Goal: Task Accomplishment & Management: Use online tool/utility

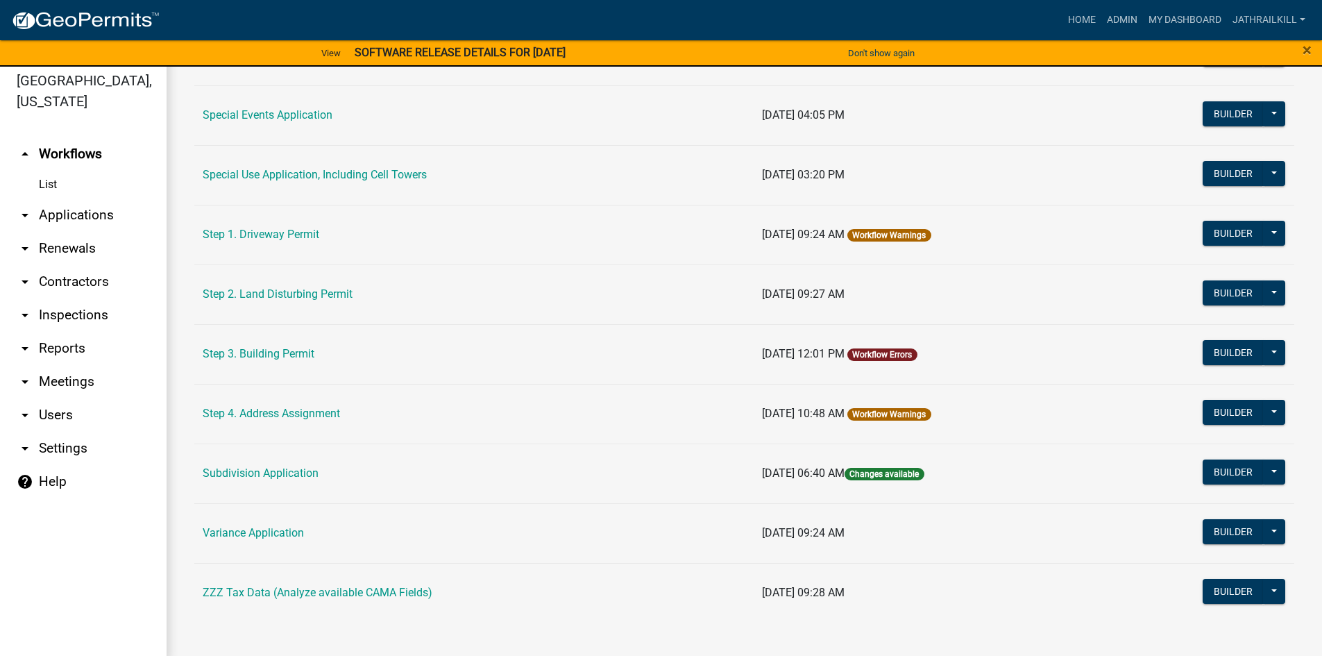
scroll to position [17, 0]
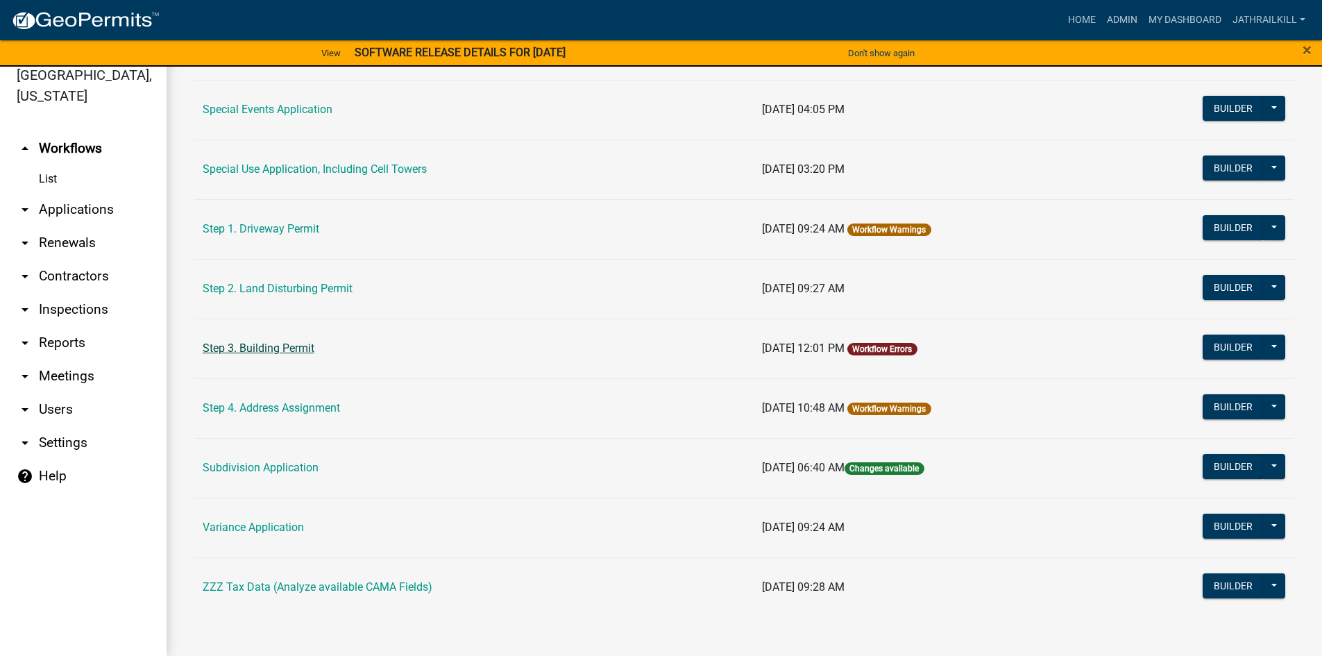
click at [296, 346] on link "Step 3. Building Permit" at bounding box center [259, 347] width 112 height 13
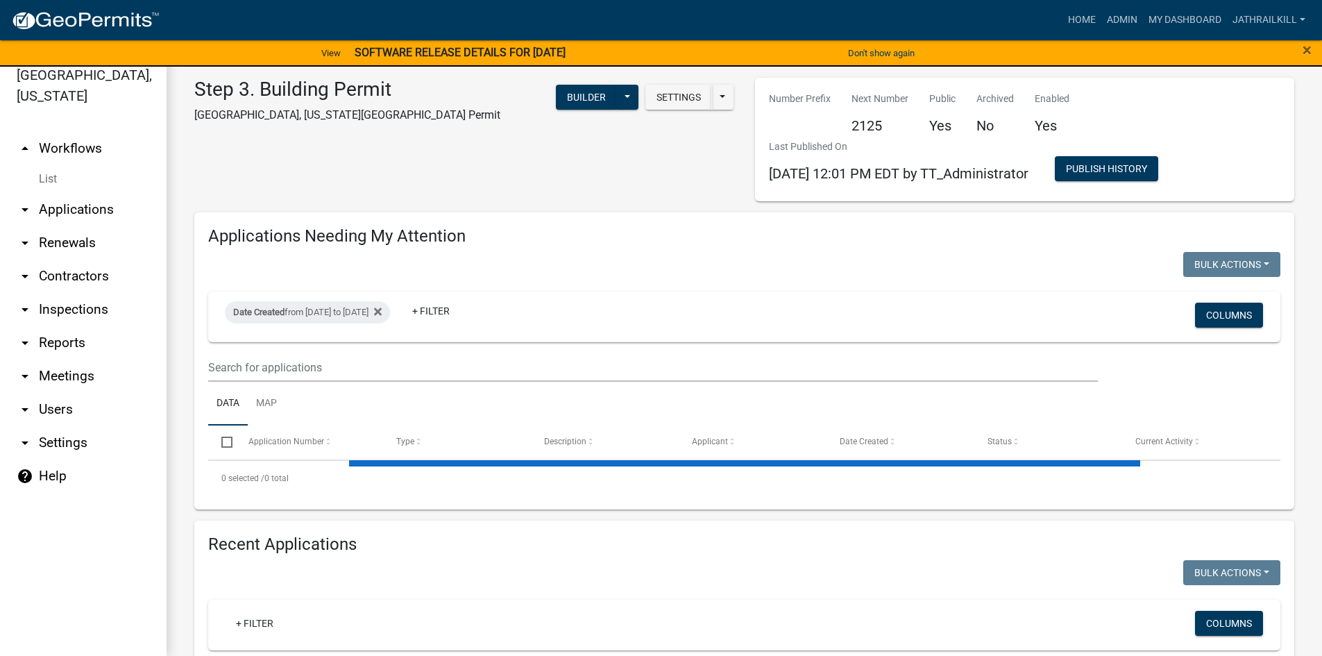
click at [93, 193] on link "arrow_drop_down Applications" at bounding box center [83, 209] width 167 height 33
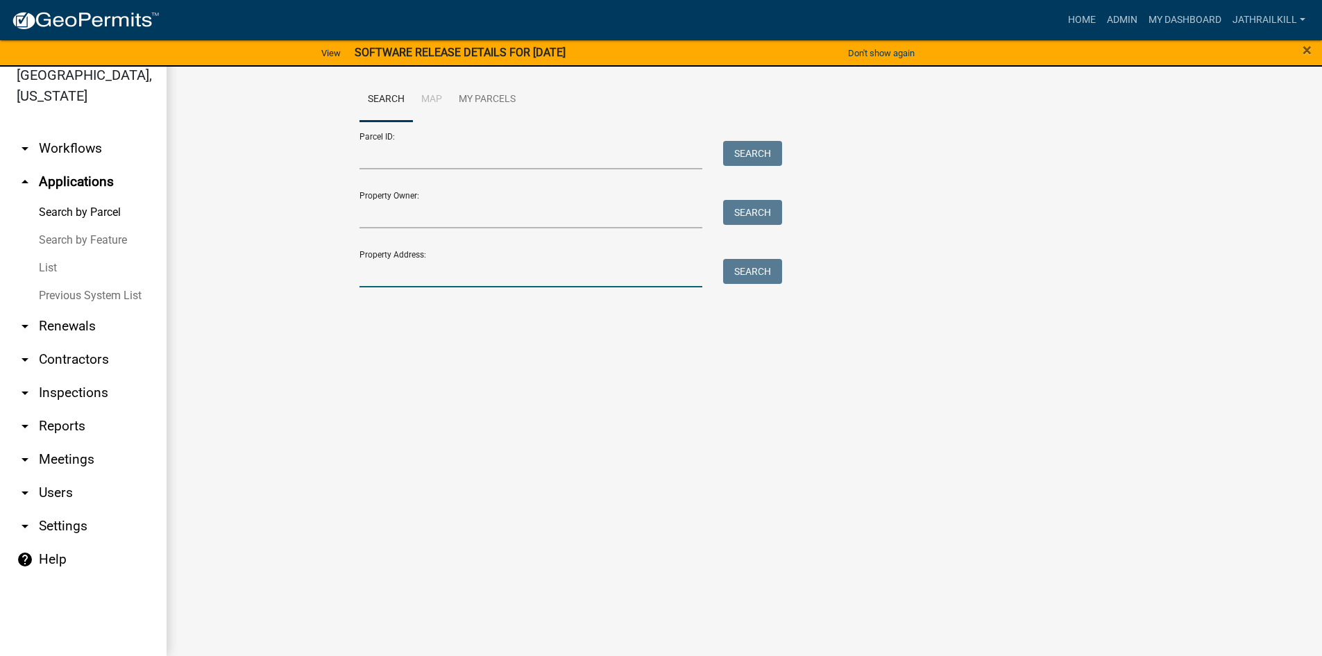
click at [374, 280] on input "Property Address:" at bounding box center [530, 273] width 343 height 28
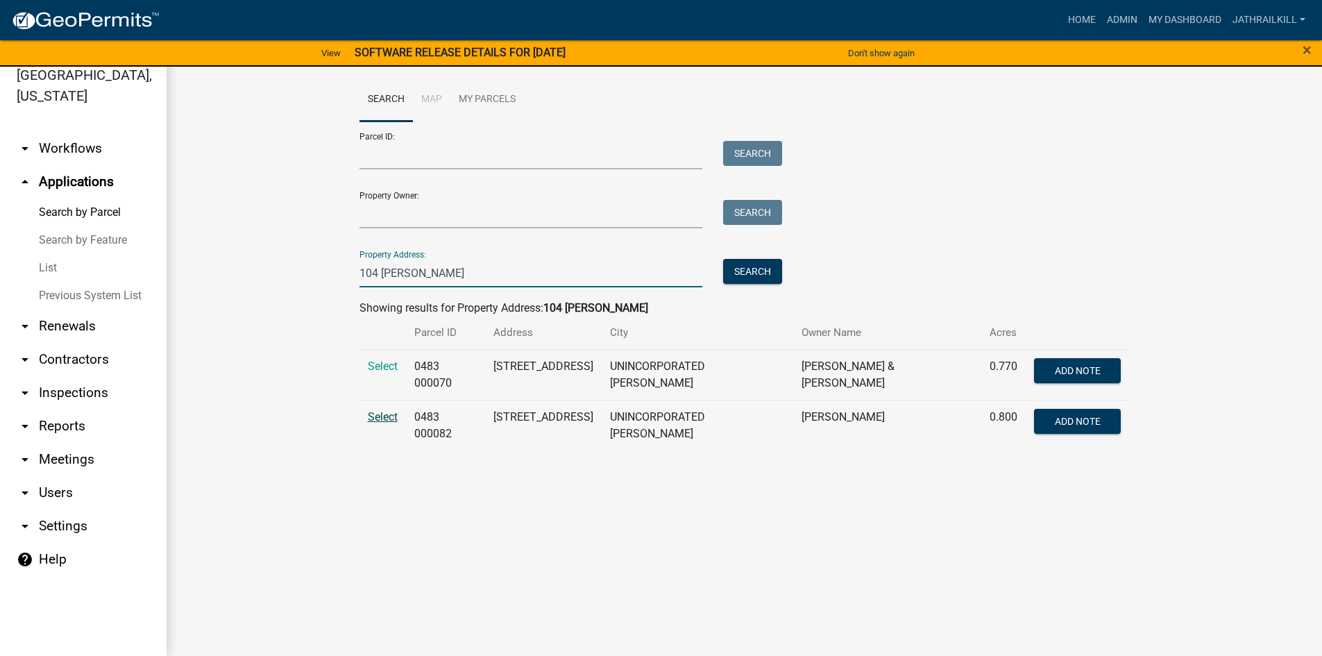
type input "104 [PERSON_NAME]"
click at [383, 410] on span "Select" at bounding box center [383, 416] width 30 height 13
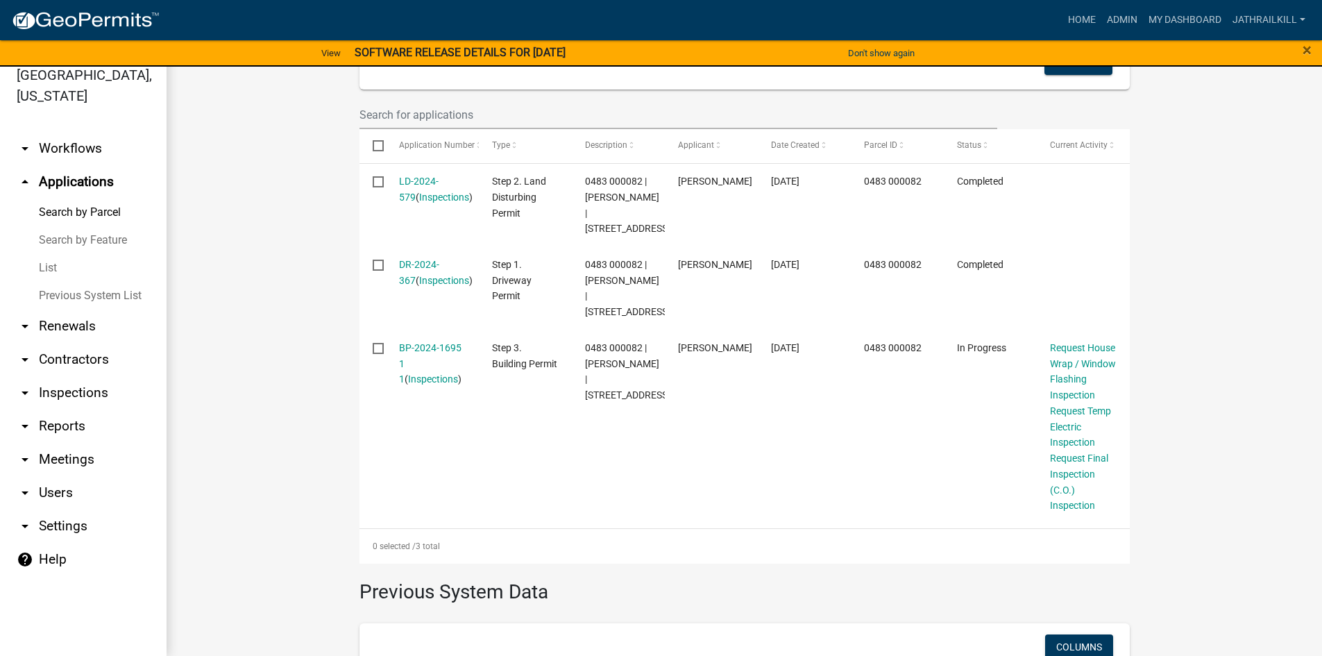
scroll to position [440, 0]
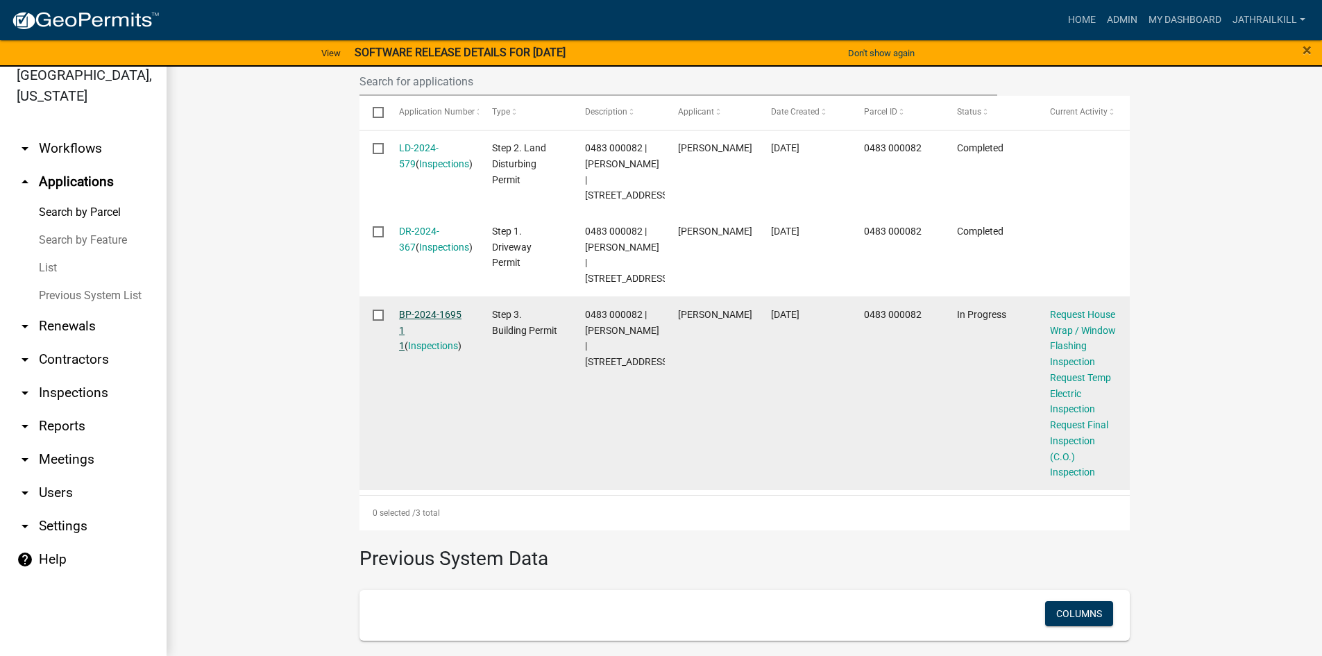
click at [424, 350] on link "BP-2024-1695 1 1" at bounding box center [430, 330] width 62 height 43
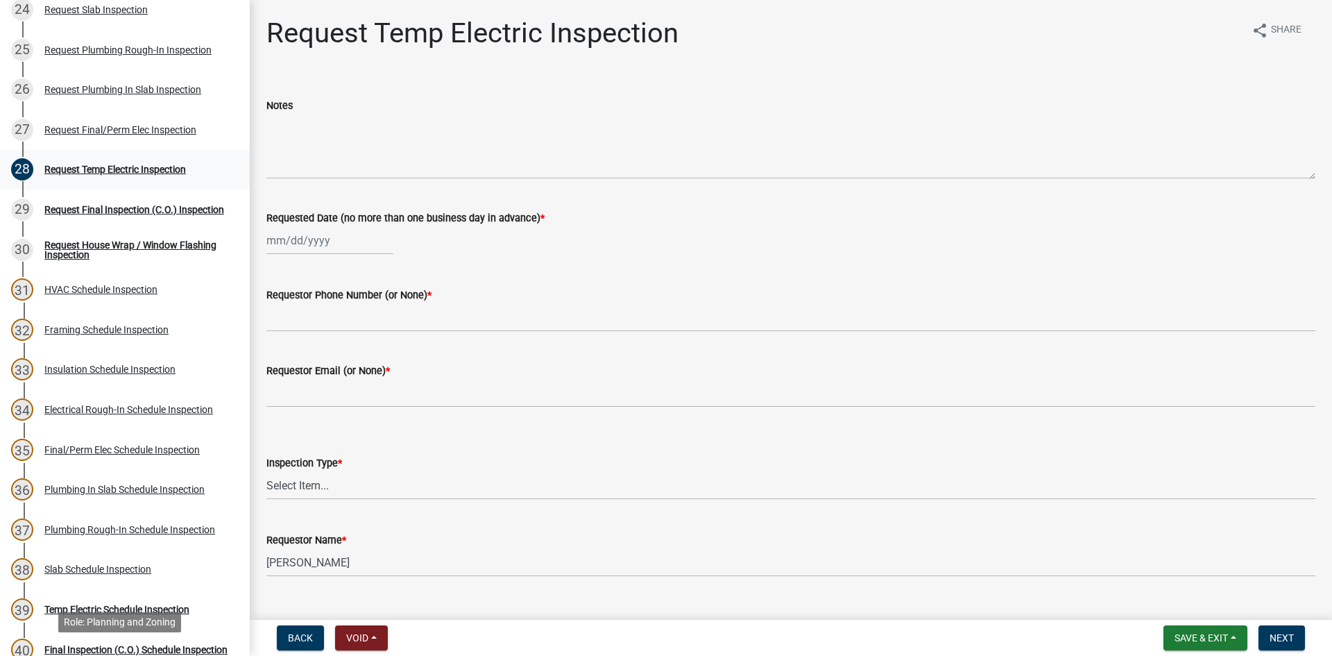
scroll to position [1110, 0]
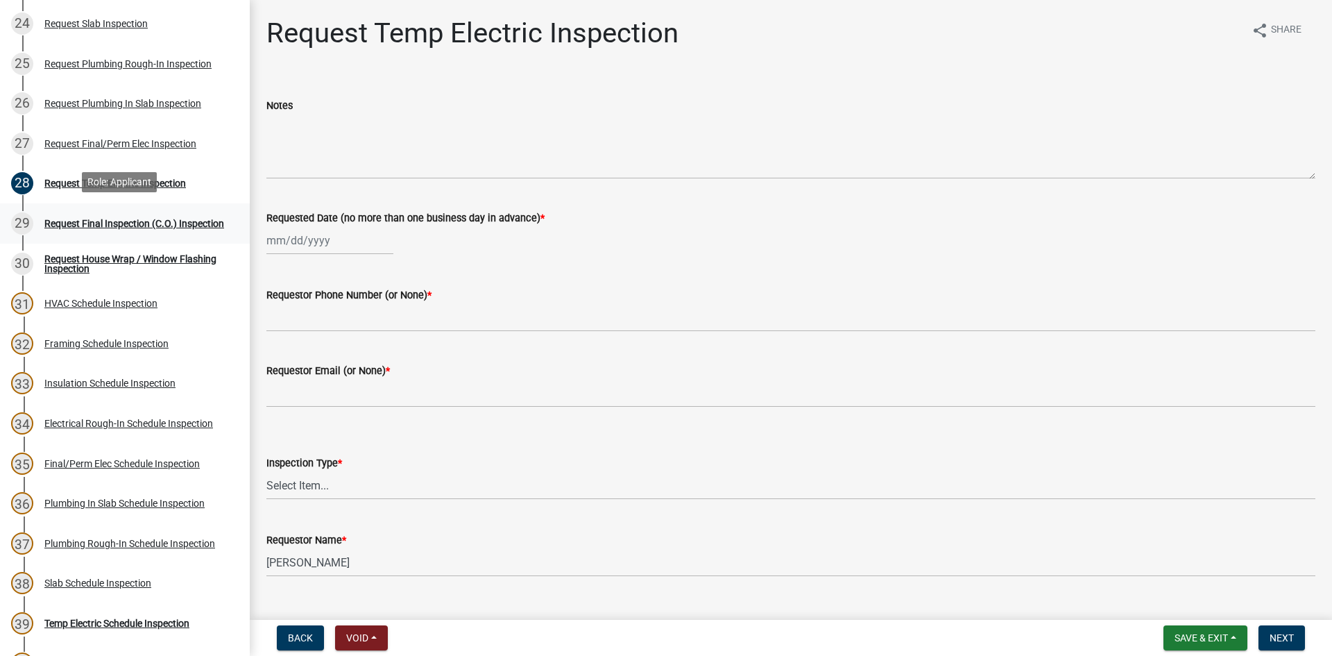
click at [139, 221] on div "Request Final Inspection (C.O.) Inspection" at bounding box center [134, 224] width 180 height 10
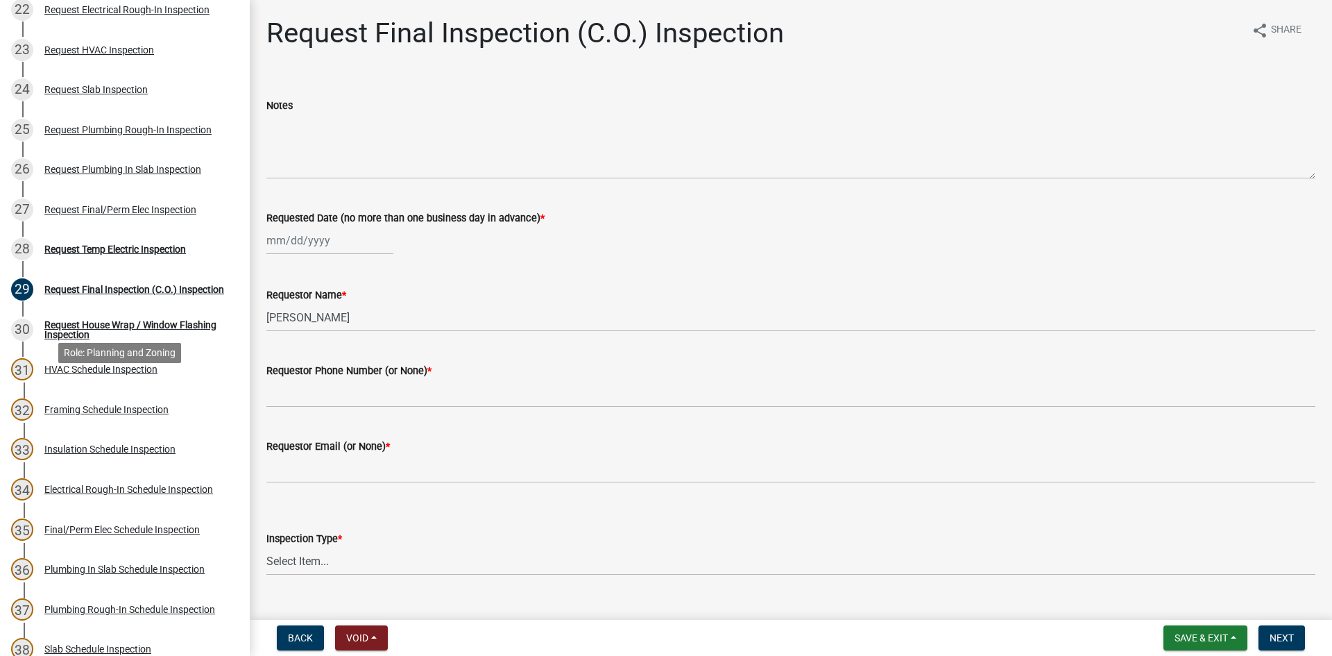
scroll to position [1020, 0]
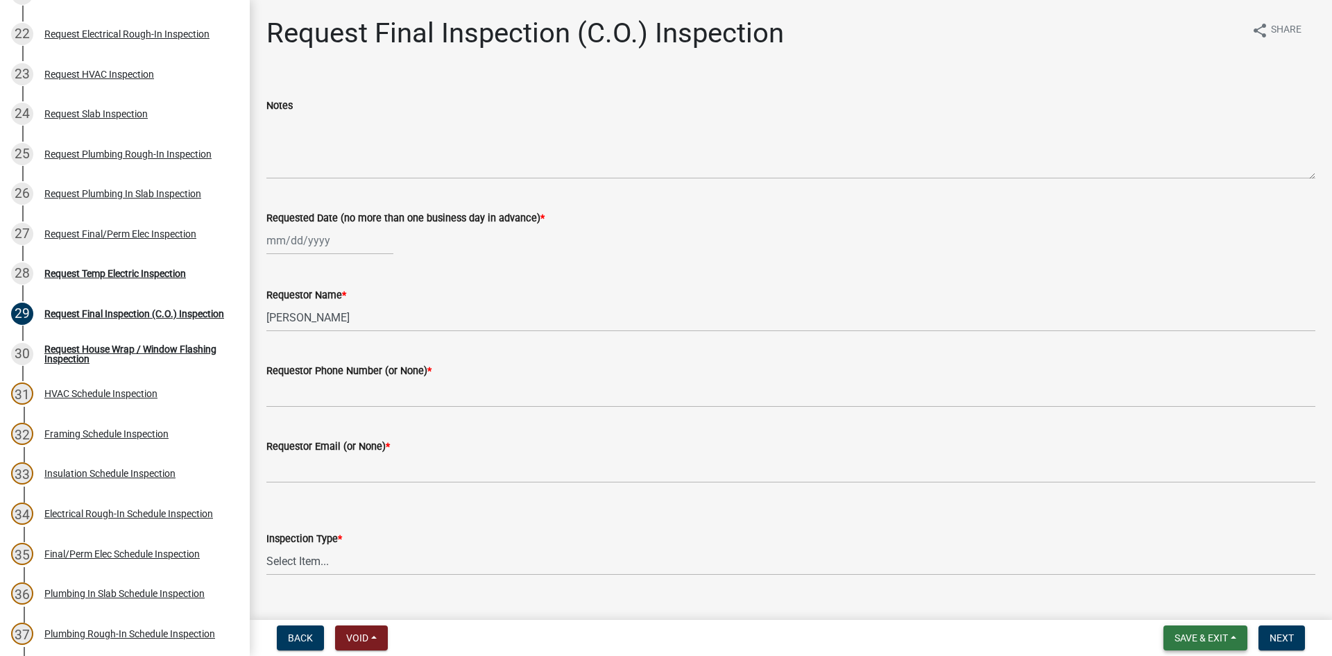
click at [1207, 645] on button "Save & Exit" at bounding box center [1206, 637] width 84 height 25
click at [1198, 617] on button "Save & Exit" at bounding box center [1191, 601] width 111 height 33
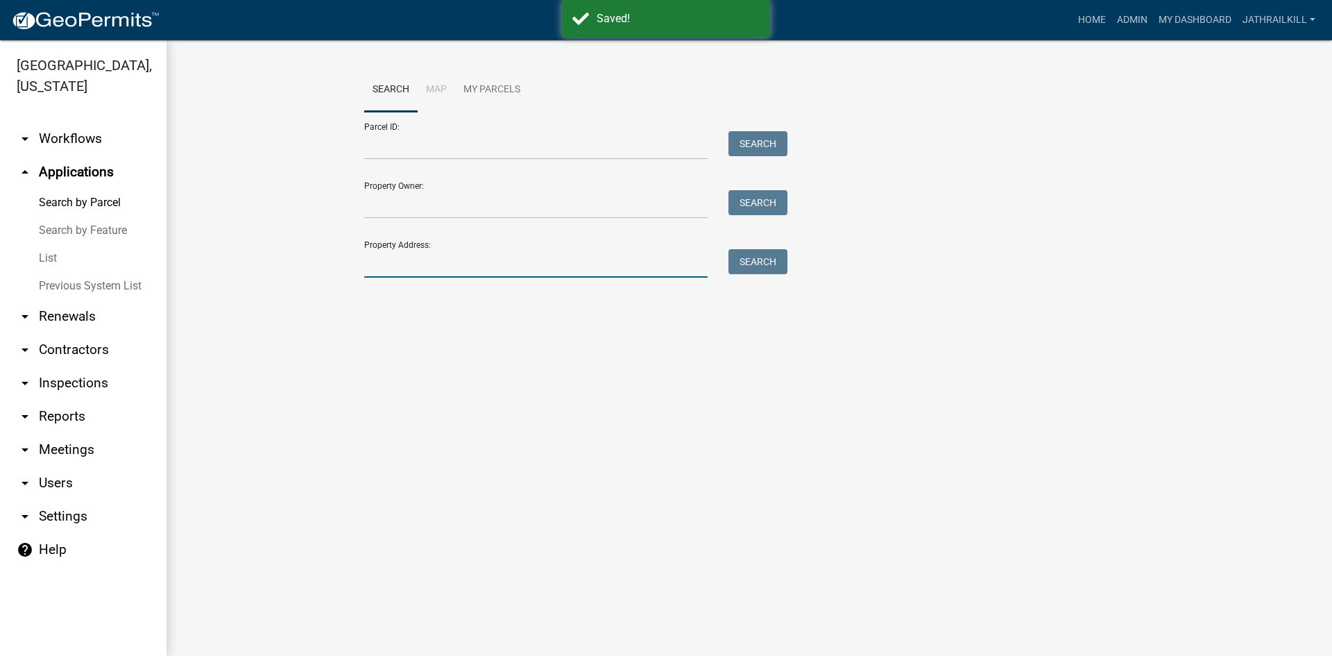
click at [529, 266] on input "Property Address:" at bounding box center [535, 263] width 343 height 28
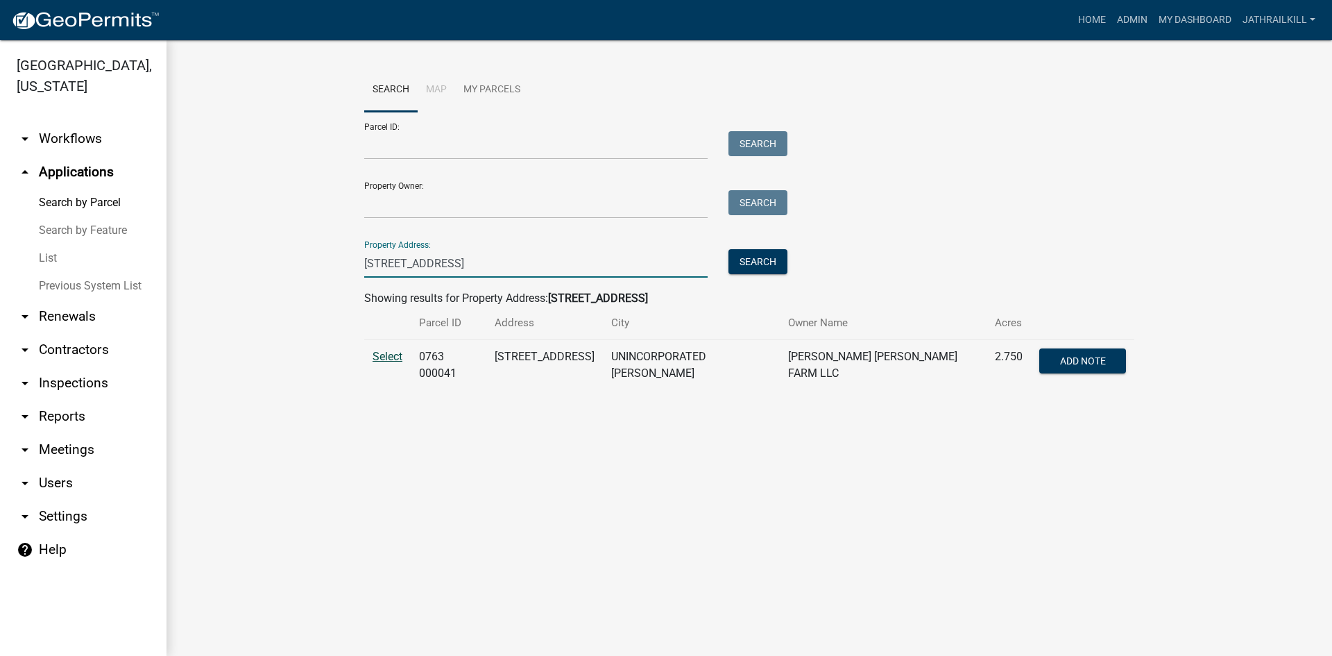
type input "[STREET_ADDRESS]"
click at [384, 359] on span "Select" at bounding box center [388, 356] width 30 height 13
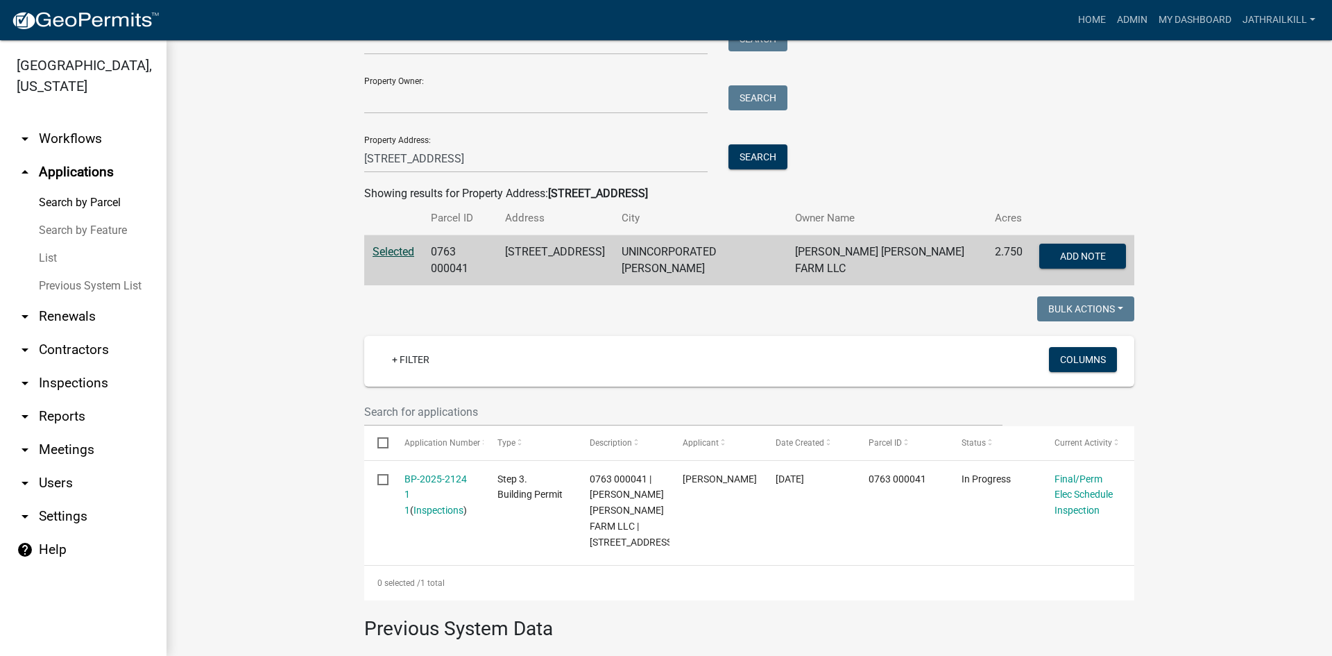
scroll to position [278, 0]
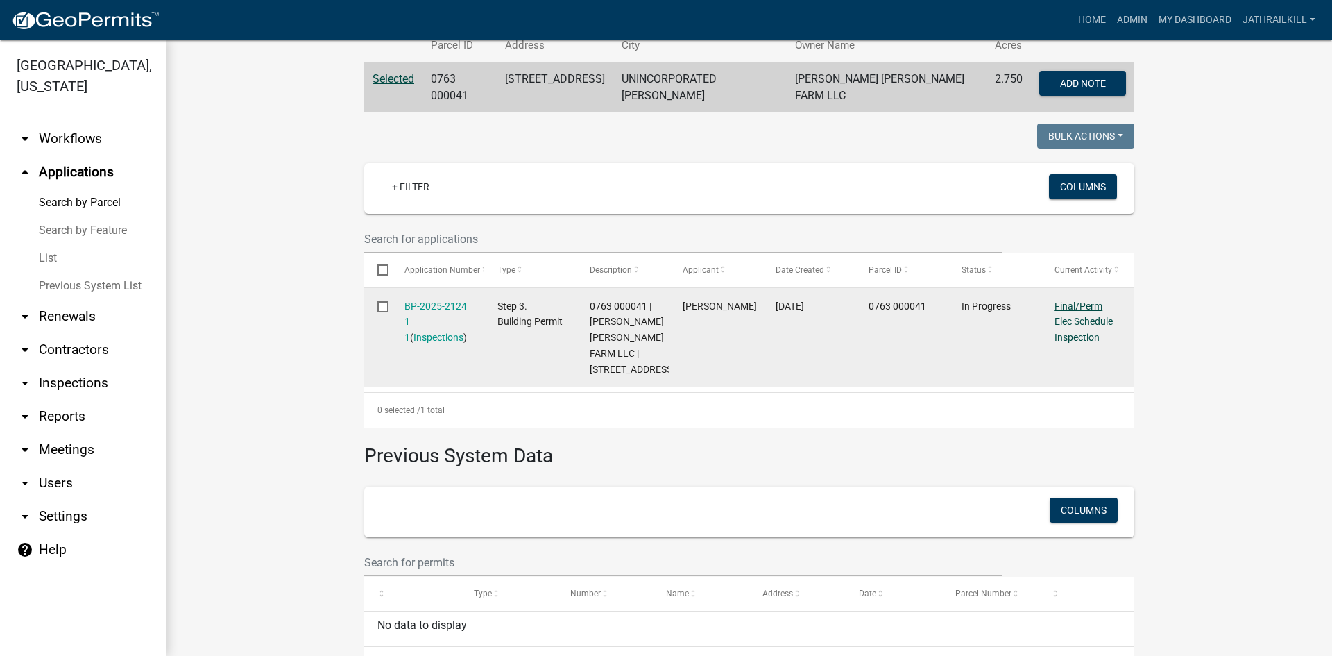
click at [1081, 306] on link "Final/Perm Elec Schedule Inspection" at bounding box center [1084, 321] width 58 height 43
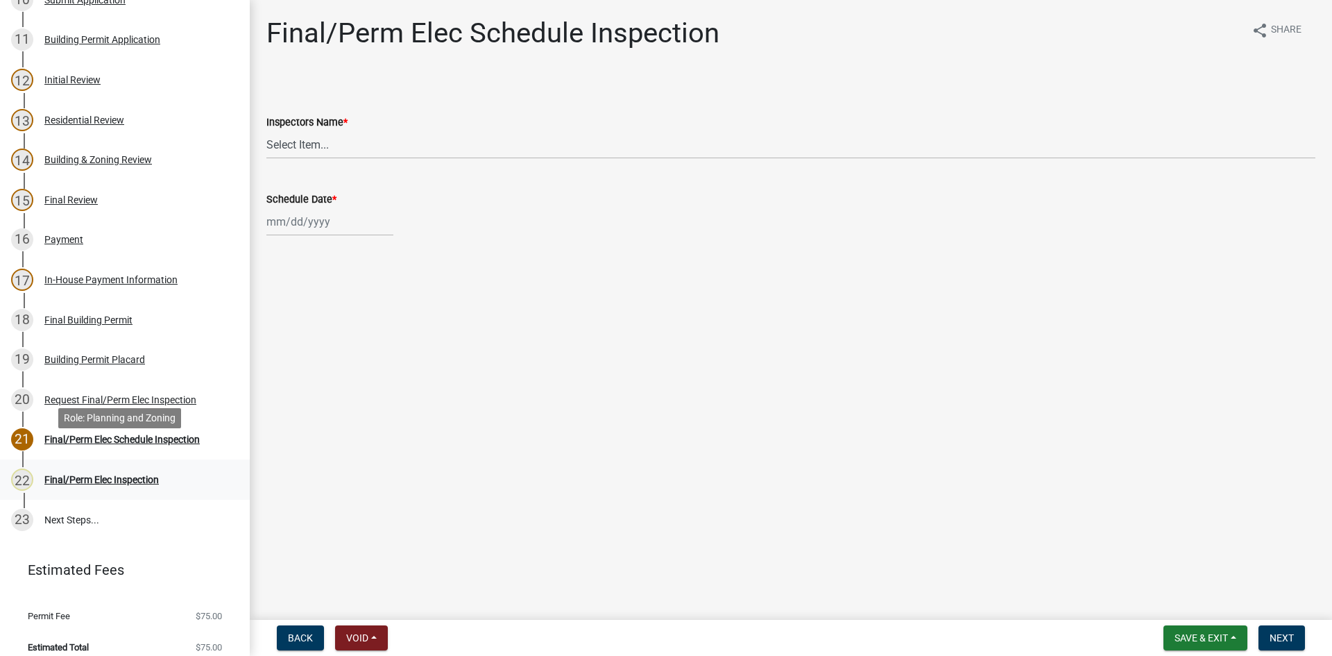
scroll to position [585, 0]
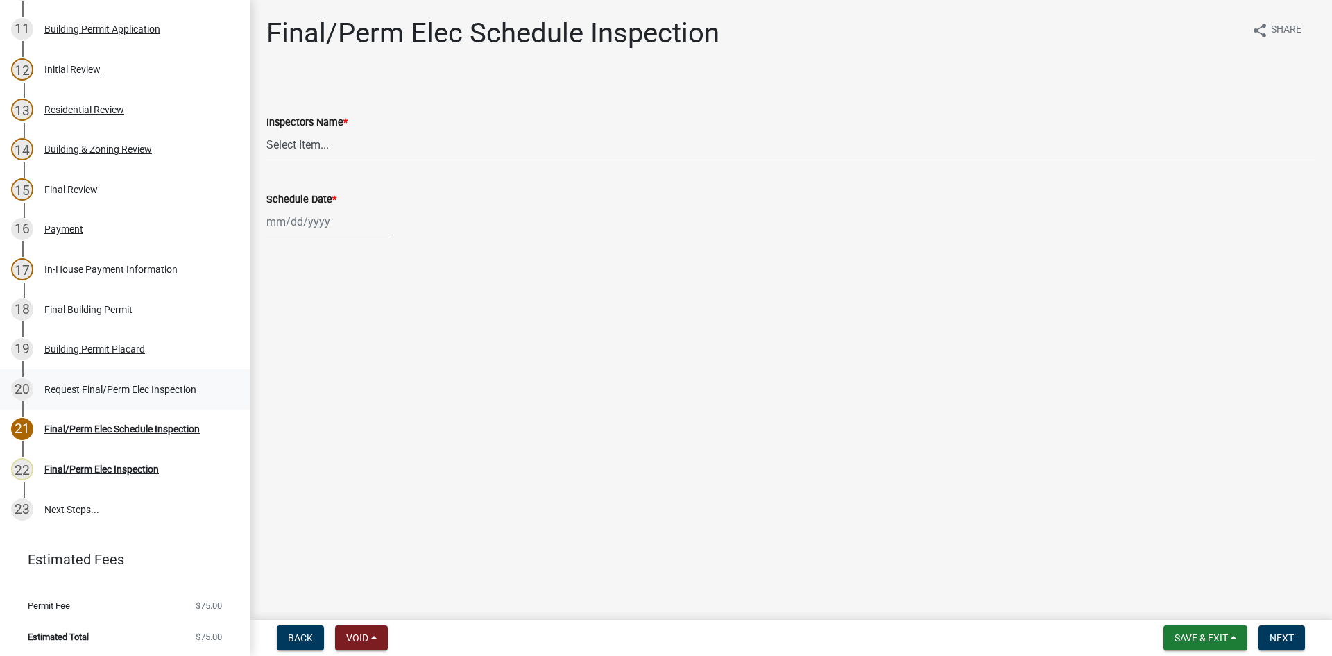
click at [123, 389] on div "Request Final/Perm Elec Inspection" at bounding box center [120, 389] width 152 height 10
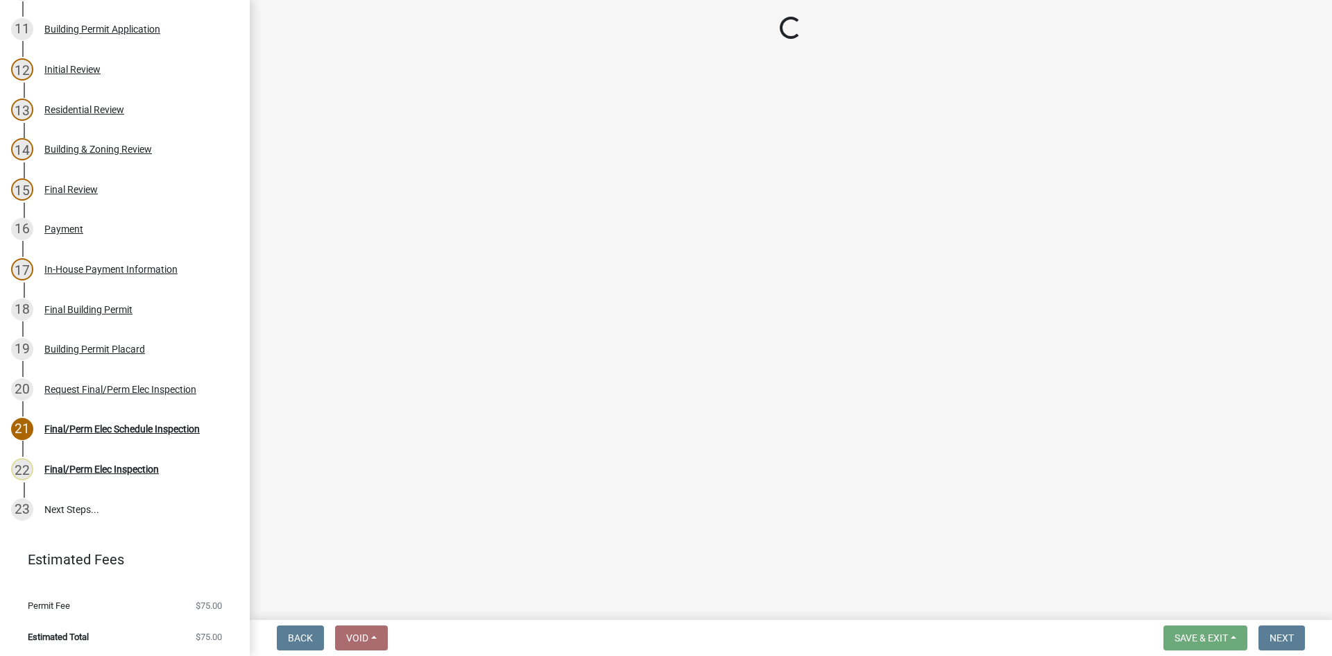
select select "15602396-5ec3-4d50-b7ba-128f4fe7a0c1"
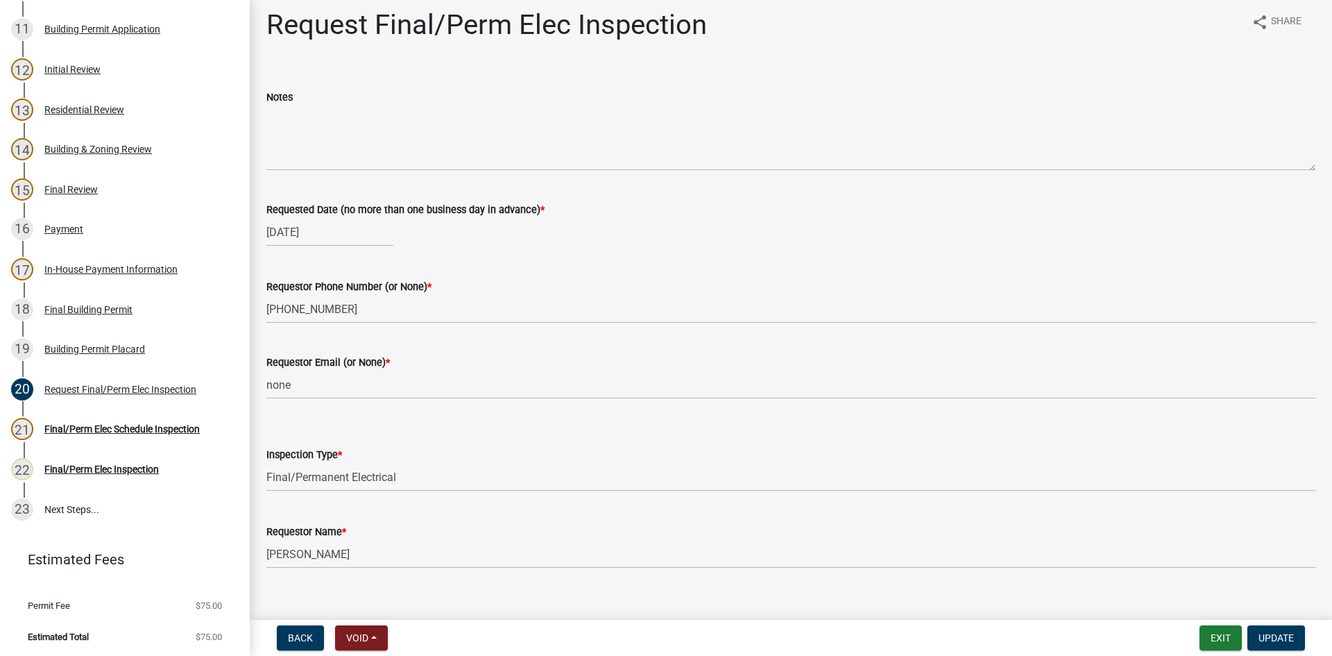
scroll to position [0, 0]
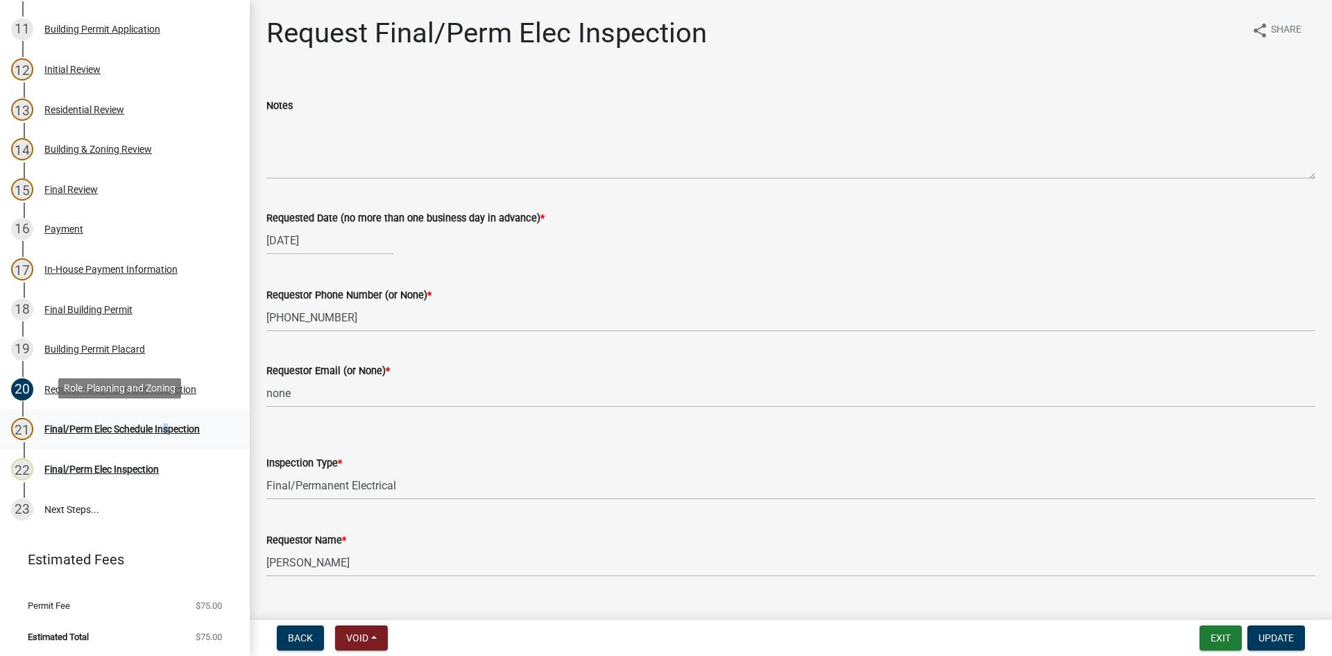
click at [162, 438] on link "21 Final/Perm Elec Schedule Inspection" at bounding box center [125, 429] width 250 height 40
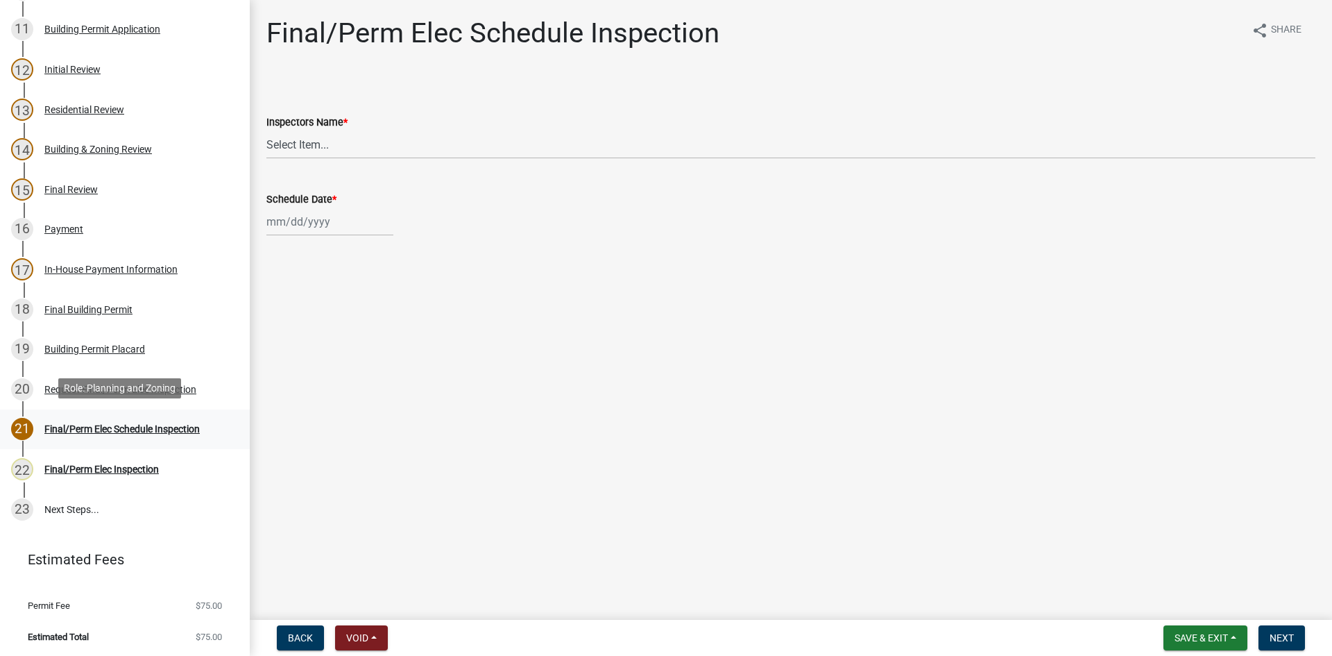
click at [203, 422] on div "21 Final/Perm Elec Schedule Inspection" at bounding box center [119, 429] width 216 height 22
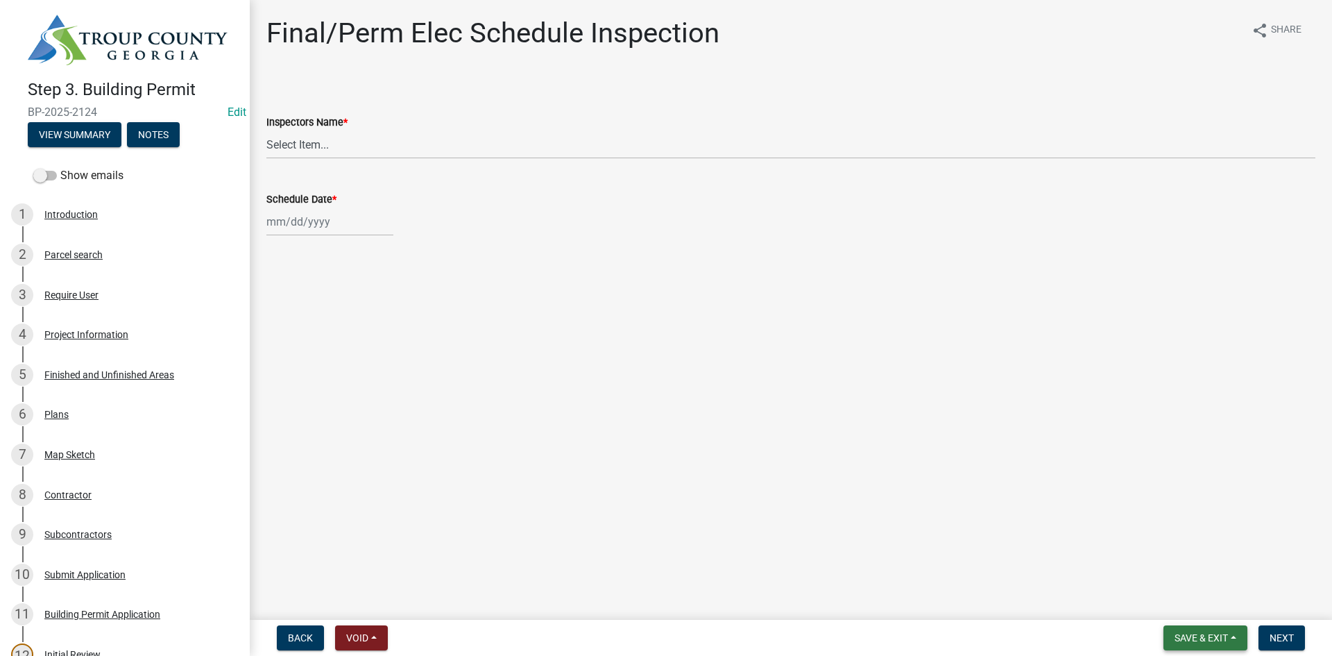
click at [1216, 638] on span "Save & Exit" at bounding box center [1201, 637] width 53 height 11
click at [1160, 604] on button "Save & Exit" at bounding box center [1191, 601] width 111 height 33
